Goal: Find contact information: Find contact information

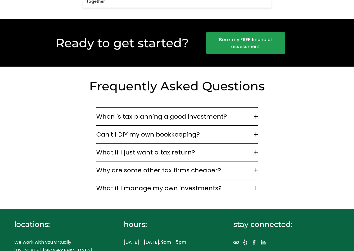
scroll to position [1566, 0]
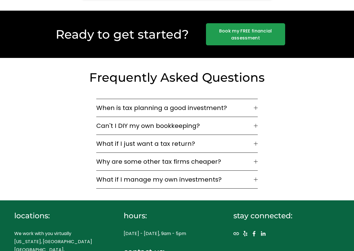
drag, startPoint x: 120, startPoint y: 230, endPoint x: 188, endPoint y: 232, distance: 68.7
click at [188, 232] on div "locations: We work with you virtually [US_STATE], [GEOGRAPHIC_DATA] [GEOGRAPHIC…" at bounding box center [177, 253] width 354 height 104
copy p "[EMAIL_ADDRESS][DOMAIN_NAME]"
click at [241, 228] on div "locations: We work with you virtually [US_STATE], [GEOGRAPHIC_DATA] [GEOGRAPHIC…" at bounding box center [177, 253] width 354 height 104
click at [180, 103] on span "When is tax planning a good investment?" at bounding box center [174, 107] width 157 height 9
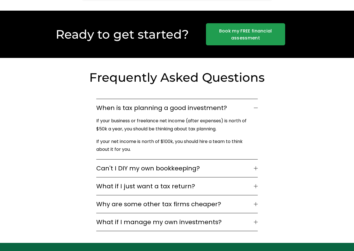
click at [180, 103] on span "When is tax planning a good investment?" at bounding box center [174, 107] width 157 height 9
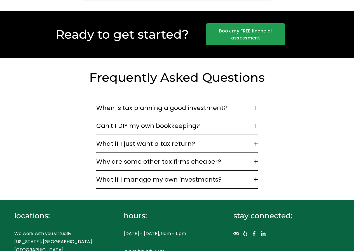
click at [157, 121] on span "Can't I DIY my own bookkeeping?" at bounding box center [174, 125] width 157 height 9
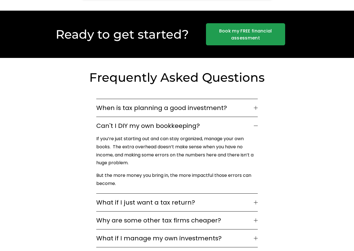
click at [157, 121] on span "Can't I DIY my own bookkeeping?" at bounding box center [174, 125] width 157 height 9
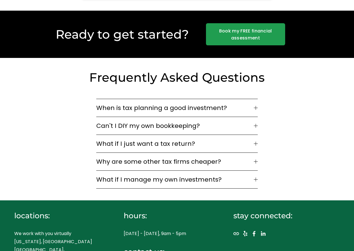
click at [157, 139] on span "What if I just want a tax return?" at bounding box center [174, 143] width 157 height 9
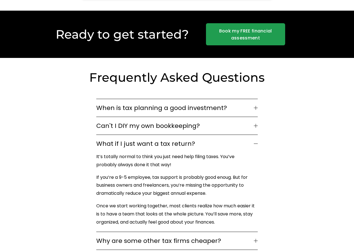
click at [157, 139] on span "What if I just want a tax return?" at bounding box center [174, 143] width 157 height 9
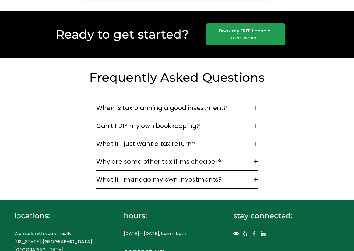
click at [158, 157] on span "Why are some other tax firms cheaper?" at bounding box center [174, 161] width 157 height 9
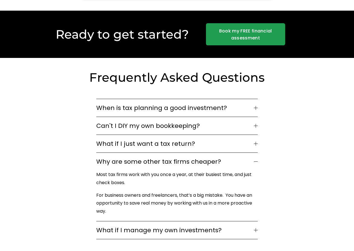
click at [158, 157] on span "Why are some other tax firms cheaper?" at bounding box center [174, 161] width 157 height 9
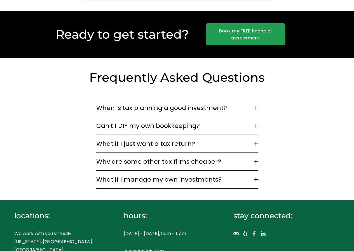
click at [150, 175] on span "What if I manage my own investments?" at bounding box center [174, 179] width 157 height 9
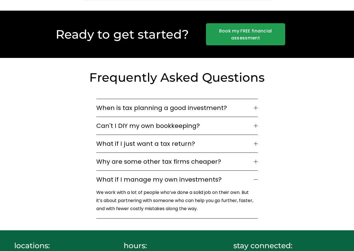
click at [150, 175] on span "What if I manage my own investments?" at bounding box center [174, 179] width 157 height 9
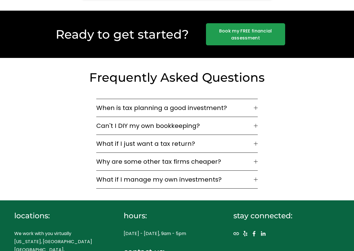
click at [296, 221] on div "locations: We work with you virtually [US_STATE], [GEOGRAPHIC_DATA] [GEOGRAPHIC…" at bounding box center [177, 253] width 354 height 104
click at [235, 240] on div "locations: We work with you virtually [US_STATE], [GEOGRAPHIC_DATA] [GEOGRAPHIC…" at bounding box center [177, 253] width 354 height 104
drag, startPoint x: 189, startPoint y: 231, endPoint x: 123, endPoint y: 232, distance: 66.4
click at [123, 232] on div "locations: We work with you virtually [US_STATE], [GEOGRAPHIC_DATA] [GEOGRAPHIC…" at bounding box center [177, 253] width 354 height 104
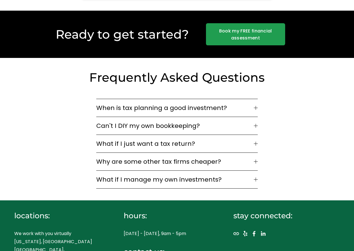
copy p "[EMAIL_ADDRESS][DOMAIN_NAME]"
